Goal: Information Seeking & Learning: Find specific fact

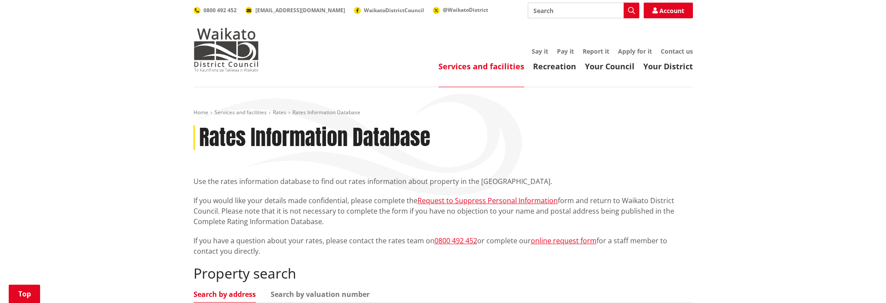
scroll to position [131, 0]
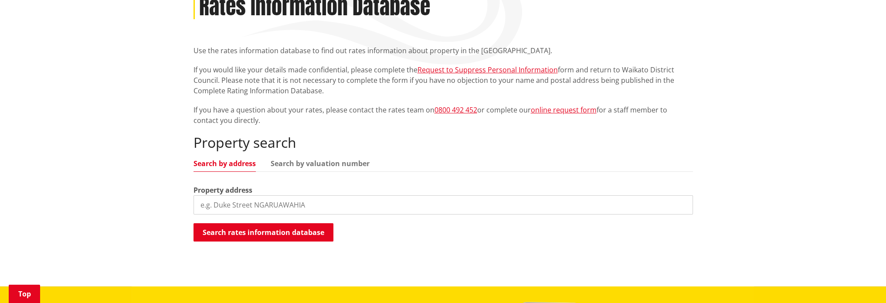
click at [242, 206] on input "search" at bounding box center [444, 204] width 500 height 19
type input "39 O'Brien road"
click at [243, 228] on button "Search rates information database" at bounding box center [264, 232] width 140 height 18
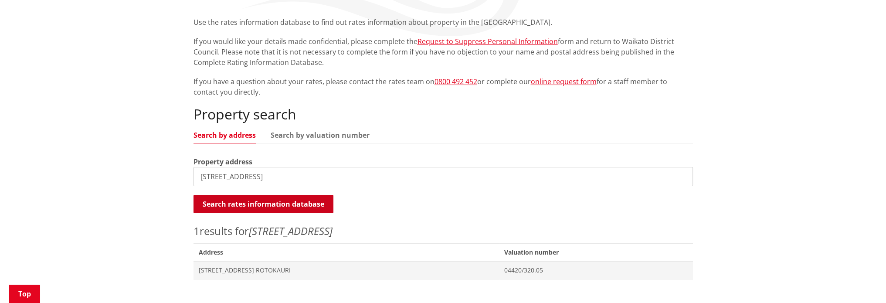
scroll to position [174, 0]
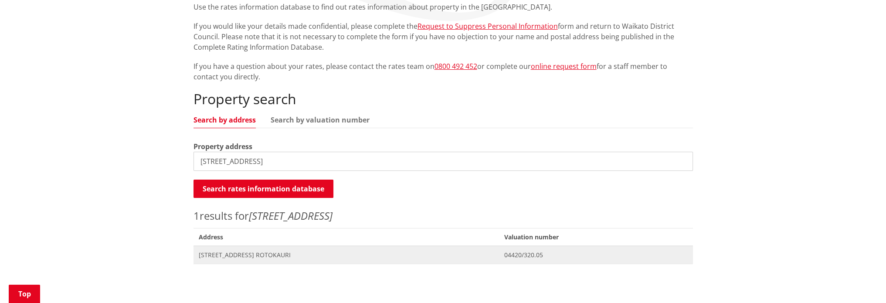
click at [228, 255] on span "[STREET_ADDRESS] ROTOKAURI" at bounding box center [346, 255] width 295 height 9
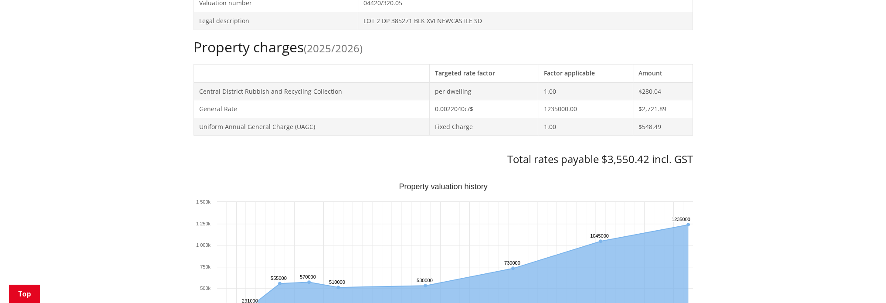
scroll to position [392, 0]
